Goal: Register for event/course

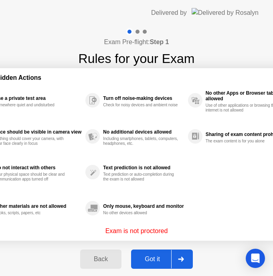
click at [152, 257] on div "Got it" at bounding box center [153, 259] width 38 height 7
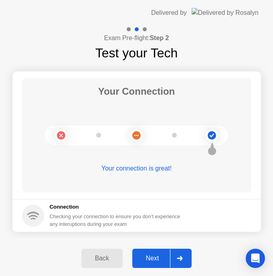
click at [154, 255] on div "Next" at bounding box center [153, 258] width 36 height 7
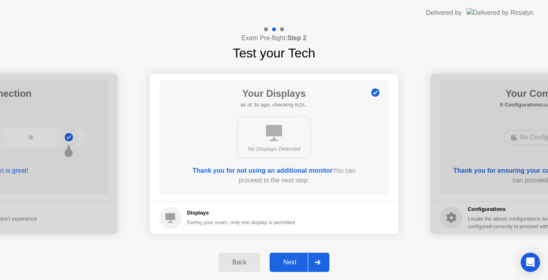
click at [456, 211] on div at bounding box center [555, 153] width 249 height 161
click at [291, 259] on div "Next" at bounding box center [290, 261] width 36 height 7
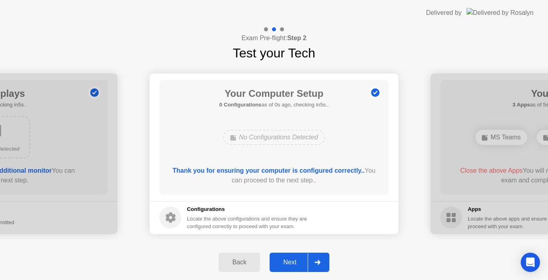
click at [207, 211] on h5 "Configurations" at bounding box center [248, 209] width 122 height 8
click at [182, 204] on footer "Configurations Locate the above configurations and ensure they are configured c…" at bounding box center [274, 217] width 249 height 33
click at [188, 216] on div "Locate the above configurations and ensure they are configured correctly to pro…" at bounding box center [248, 222] width 122 height 15
click at [290, 225] on div "Locate the above configurations and ensure they are configured correctly to pro…" at bounding box center [248, 222] width 122 height 15
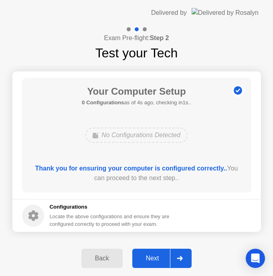
click at [104, 260] on div "Back" at bounding box center [102, 258] width 37 height 7
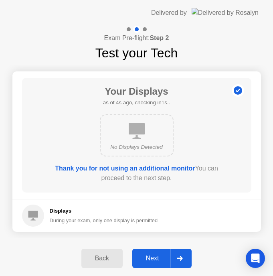
click at [157, 258] on div "Next" at bounding box center [153, 258] width 36 height 7
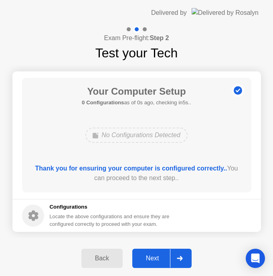
click at [65, 209] on h5 "Configurations" at bounding box center [111, 207] width 122 height 8
click at [30, 217] on icon at bounding box center [33, 216] width 10 height 10
click at [65, 205] on h5 "Configurations" at bounding box center [111, 207] width 122 height 8
click at [69, 220] on div "Locate the above configurations and ensure they are configured correctly to pro…" at bounding box center [111, 220] width 122 height 15
click at [83, 174] on div "Thank you for ensuring your computer is configured correctly.. You can proceed …" at bounding box center [136, 173] width 207 height 19
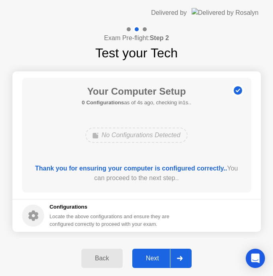
click at [89, 165] on b "Thank you for ensuring your computer is configured correctly.." at bounding box center [131, 168] width 192 height 7
click at [115, 177] on div "Thank you for ensuring your computer is configured correctly.. You can proceed …" at bounding box center [136, 173] width 207 height 19
click at [118, 167] on b "Thank you for ensuring your computer is configured correctly.." at bounding box center [131, 168] width 192 height 7
click at [147, 216] on div "Locate the above configurations and ensure they are configured correctly to pro…" at bounding box center [111, 220] width 122 height 15
click at [125, 166] on b "Thank you for ensuring your computer is configured correctly.." at bounding box center [131, 168] width 192 height 7
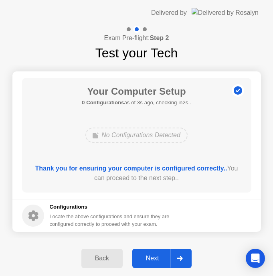
click at [125, 160] on div "Your Computer Setup 0 Configurations as of 3s ago, checking in2s.. No Configura…" at bounding box center [137, 135] width 230 height 115
click at [138, 133] on div "No Configurations Detected" at bounding box center [136, 135] width 102 height 15
click at [146, 87] on h1 "Your Computer Setup" at bounding box center [137, 91] width 110 height 14
click at [127, 178] on div "Thank you for ensuring your computer is configured correctly.. You can proceed …" at bounding box center [136, 173] width 207 height 19
click at [153, 256] on div "Next" at bounding box center [153, 258] width 36 height 7
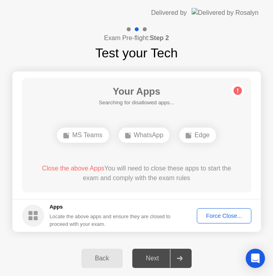
click at [219, 216] on div "Force Close..." at bounding box center [224, 216] width 49 height 6
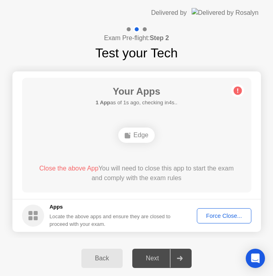
click at [149, 257] on div "Next" at bounding box center [153, 258] width 36 height 7
click at [146, 199] on main "Your Apps Searching for disallowed apps... Edge Close the above App You will ne…" at bounding box center [136, 135] width 249 height 128
click at [141, 133] on div "Edge" at bounding box center [136, 135] width 37 height 15
click at [241, 89] on circle at bounding box center [238, 91] width 8 height 8
click at [220, 213] on div "Force Close..." at bounding box center [224, 216] width 49 height 6
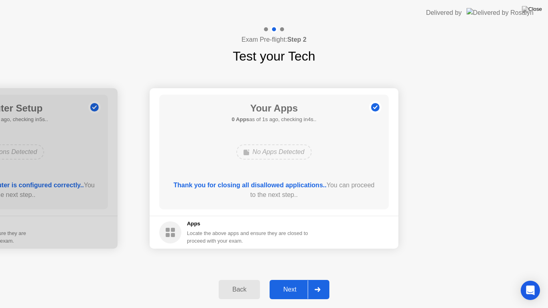
click at [297, 279] on div "Next" at bounding box center [290, 289] width 36 height 7
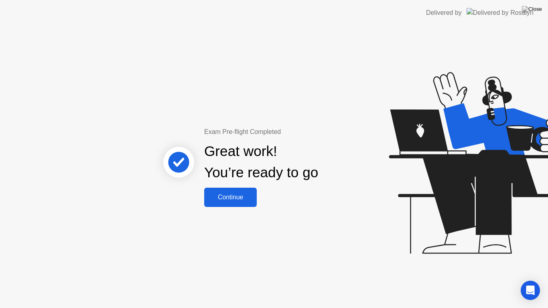
click at [233, 197] on div "Continue" at bounding box center [231, 197] width 48 height 7
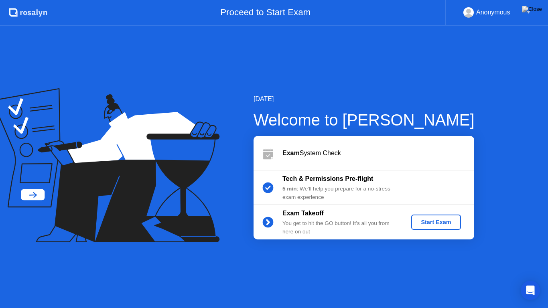
click at [434, 224] on div "Start Exam" at bounding box center [436, 222] width 43 height 6
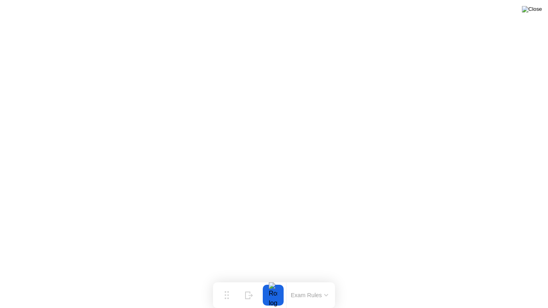
click at [537, 9] on img at bounding box center [532, 9] width 20 height 6
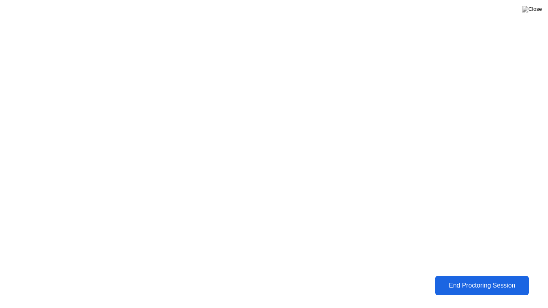
click at [457, 279] on div "End Proctoring Session" at bounding box center [482, 285] width 89 height 7
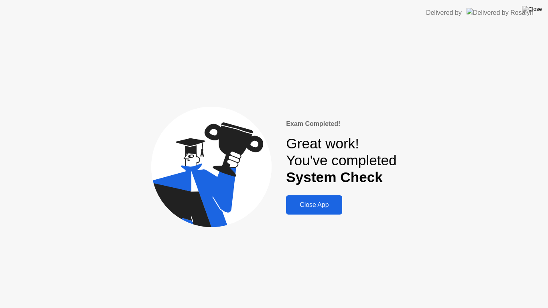
click at [324, 206] on div "Close App" at bounding box center [314, 205] width 51 height 7
